Goal: Information Seeking & Learning: Learn about a topic

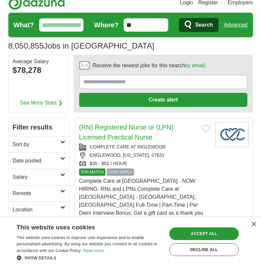
scroll to position [29, 0]
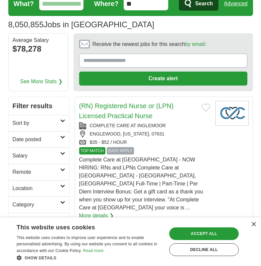
click at [61, 185] on icon at bounding box center [62, 185] width 5 height 3
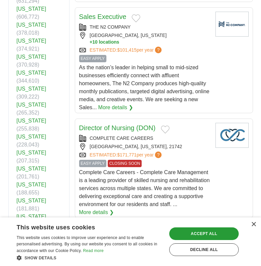
scroll to position [250, 0]
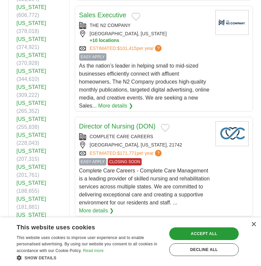
click at [31, 260] on link "[US_STATE]" at bounding box center [32, 263] width 30 height 6
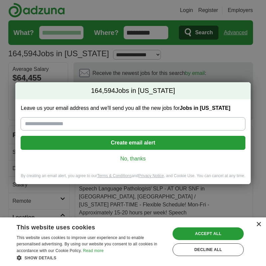
click at [258, 225] on div "×" at bounding box center [258, 224] width 5 height 5
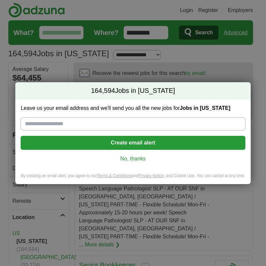
click at [52, 124] on input "Leave us your email address and we'll send you all the new jobs for Jobs in Ten…" at bounding box center [133, 123] width 225 height 13
type input "**********"
click at [120, 142] on button "Create email alert" at bounding box center [133, 143] width 225 height 14
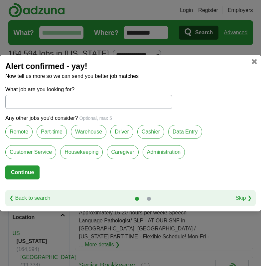
click at [25, 101] on input "What job are you looking for?" at bounding box center [88, 102] width 167 height 14
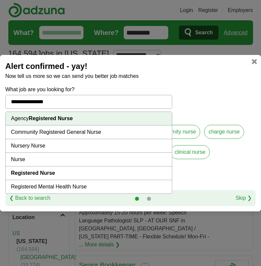
click at [20, 172] on strong "Registered Nurse" at bounding box center [33, 173] width 44 height 6
type input "**********"
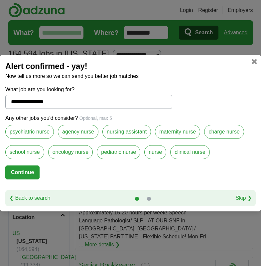
click at [184, 154] on label "clinical nurse" at bounding box center [189, 152] width 39 height 14
click at [15, 170] on button "Continue" at bounding box center [22, 172] width 34 height 14
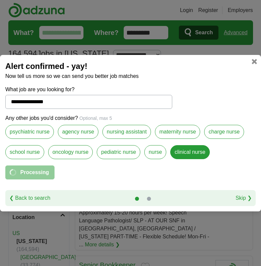
select select "*"
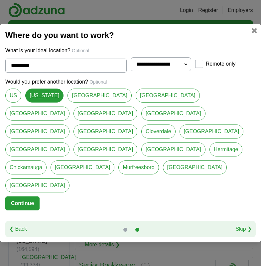
click at [70, 130] on link "Hamilton County" at bounding box center [37, 131] width 64 height 14
type input "**********"
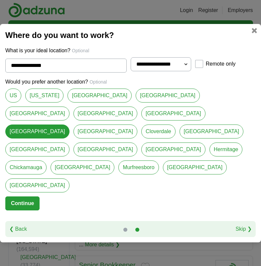
click at [24, 196] on button "Continue" at bounding box center [22, 203] width 34 height 14
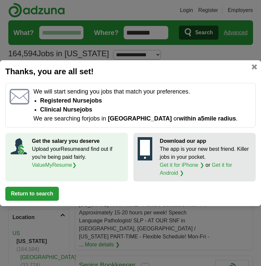
click at [254, 66] on link at bounding box center [254, 66] width 5 height 5
